Goal: Information Seeking & Learning: Learn about a topic

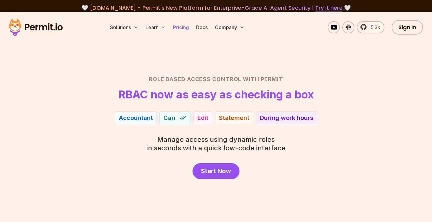
click at [184, 29] on link "Pricing" at bounding box center [181, 27] width 21 height 12
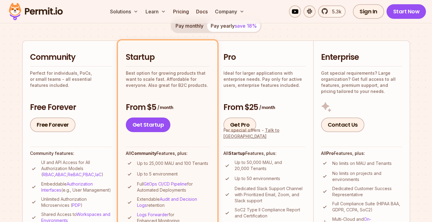
scroll to position [152, 0]
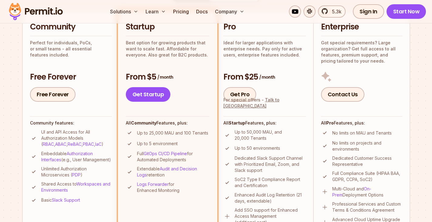
click at [5, 91] on section "Permit Pricing From Free to Predictable Scaling From a startup with 100 users t…" at bounding box center [216, 192] width 432 height 656
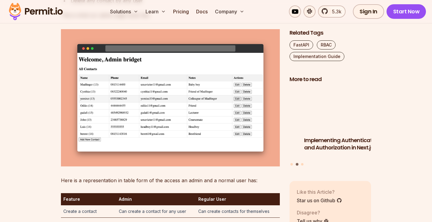
scroll to position [1274, 0]
